Goal: Book appointment/travel/reservation

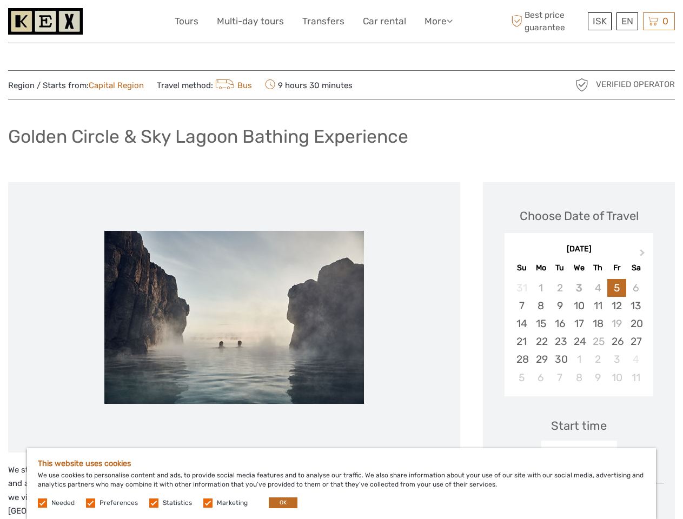
click at [438, 21] on link "More" at bounding box center [439, 22] width 28 height 16
click at [451, 21] on icon at bounding box center [450, 20] width 6 height 9
click at [599, 21] on span "ISK" at bounding box center [600, 21] width 14 height 11
click at [627, 21] on div "EN English Español Deutsch" at bounding box center [628, 21] width 22 height 18
click at [659, 21] on div "0 Items Total 0 ISK Checkout The shopping cart is empty." at bounding box center [659, 21] width 32 height 18
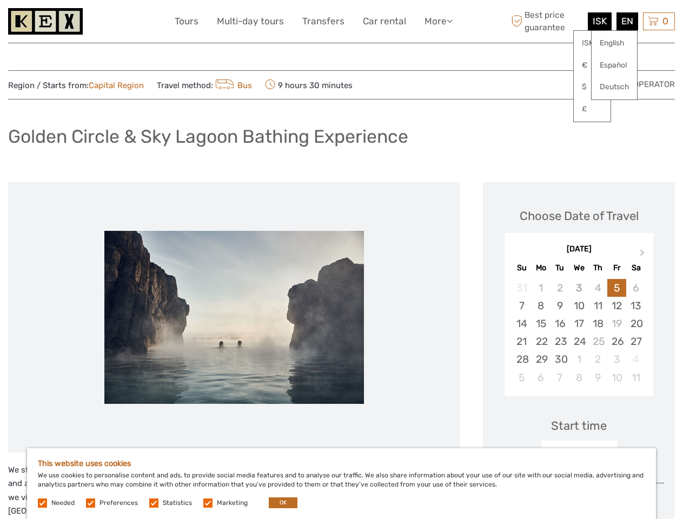
click at [234, 318] on img at bounding box center [234, 317] width 260 height 173
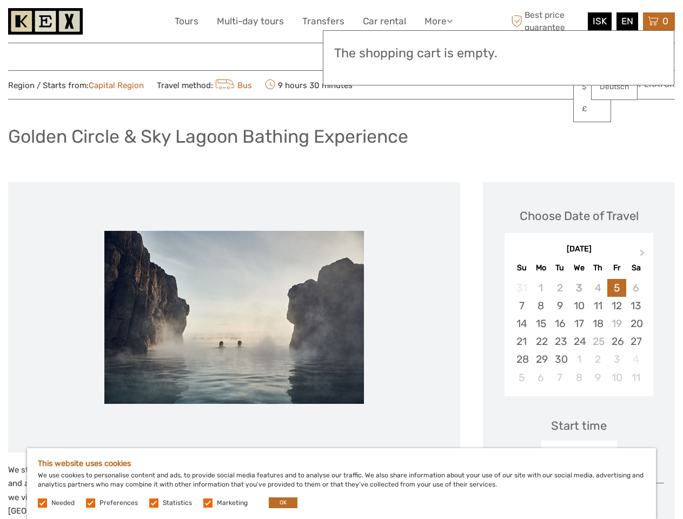
click at [644, 255] on button "Next Month" at bounding box center [643, 255] width 17 height 17
click at [522, 288] on div "28" at bounding box center [521, 288] width 19 height 18
click at [541, 288] on div "1" at bounding box center [541, 288] width 19 height 18
click at [560, 288] on div "2" at bounding box center [560, 288] width 19 height 18
